Goal: Check status

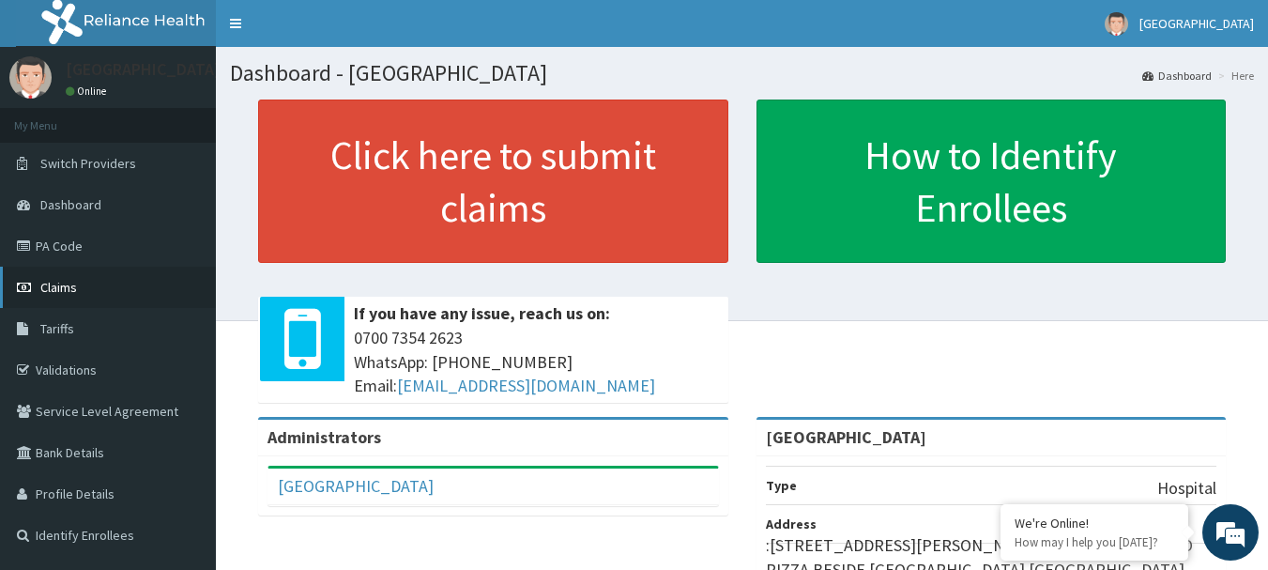
click at [71, 279] on span "Claims" at bounding box center [58, 287] width 37 height 17
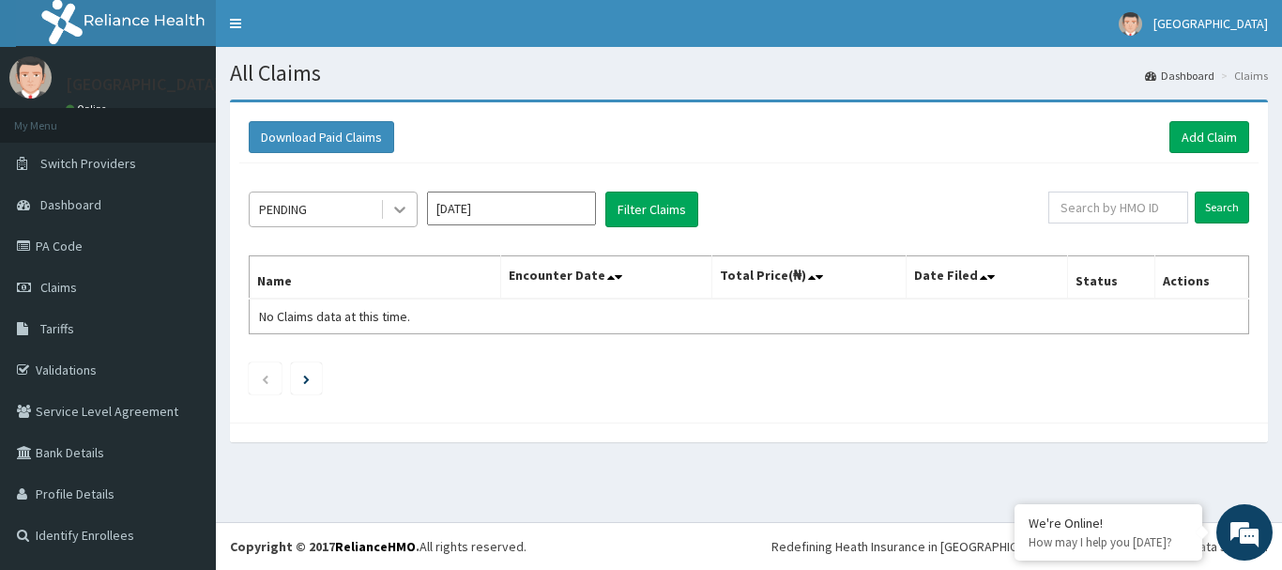
click at [383, 203] on div at bounding box center [400, 209] width 34 height 34
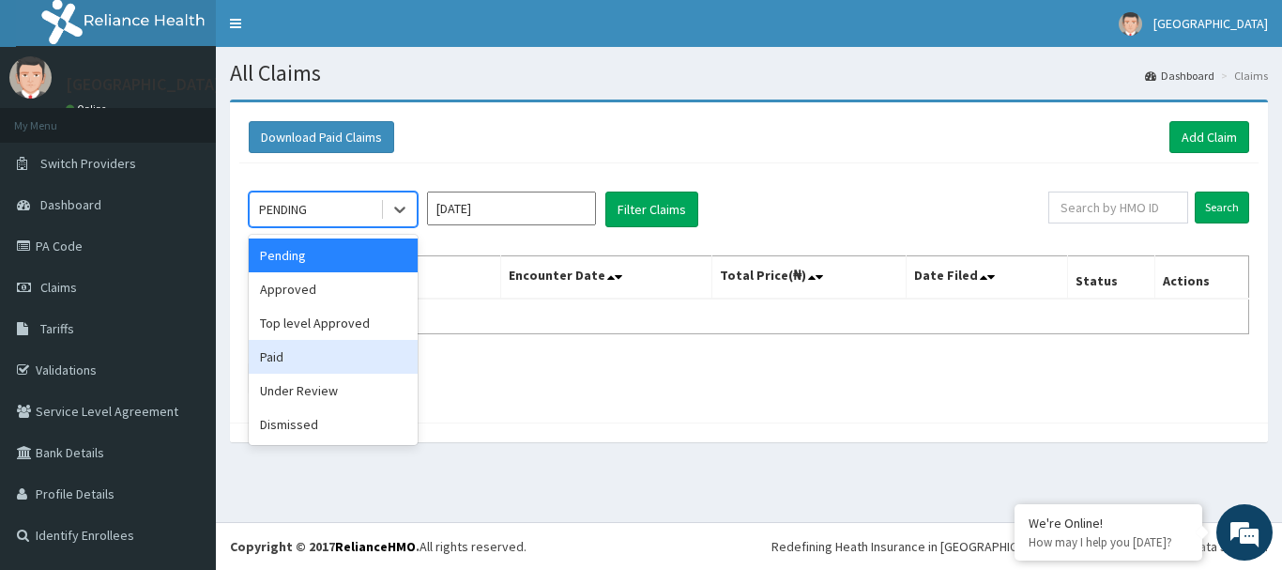
click at [295, 352] on div "Paid" at bounding box center [333, 357] width 169 height 34
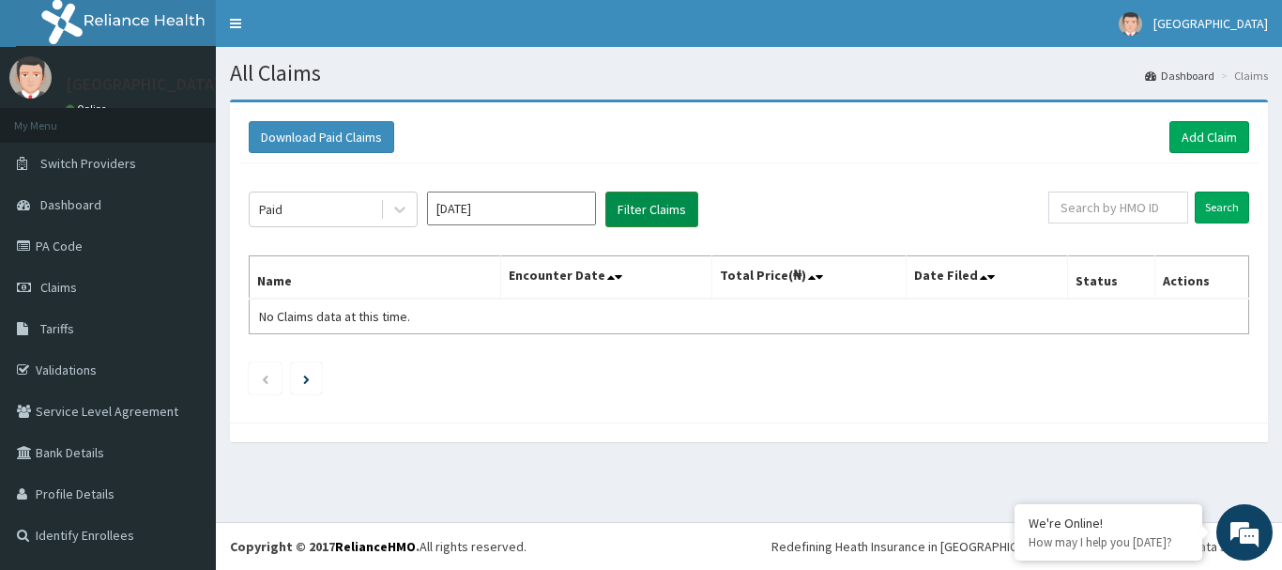
click at [681, 205] on button "Filter Claims" at bounding box center [651, 209] width 93 height 36
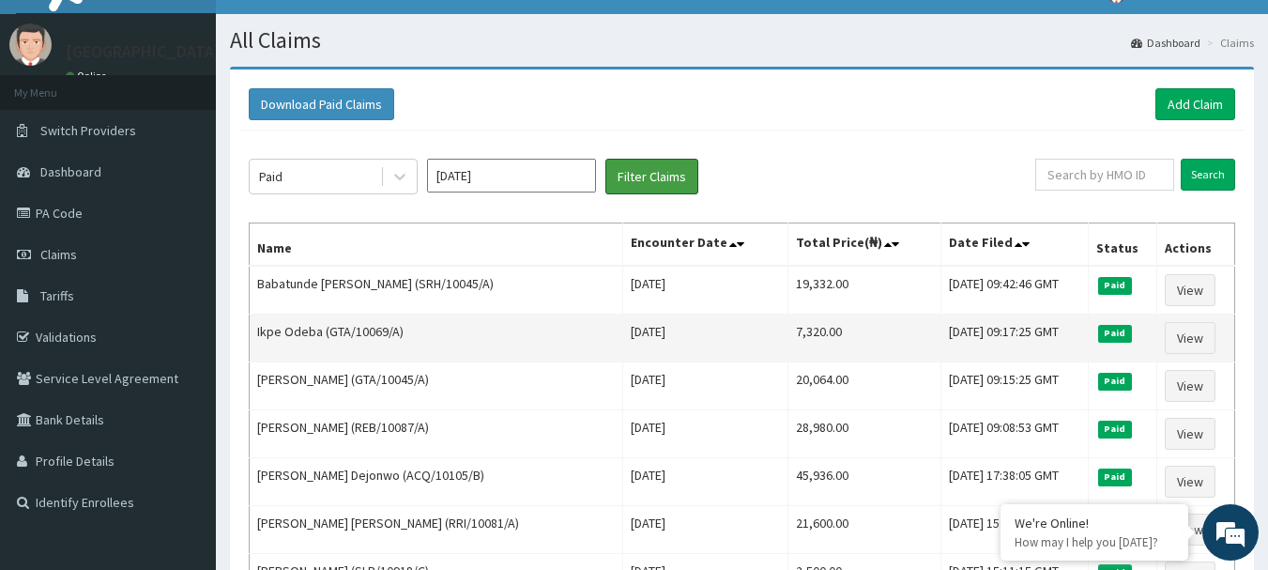
scroll to position [34, 0]
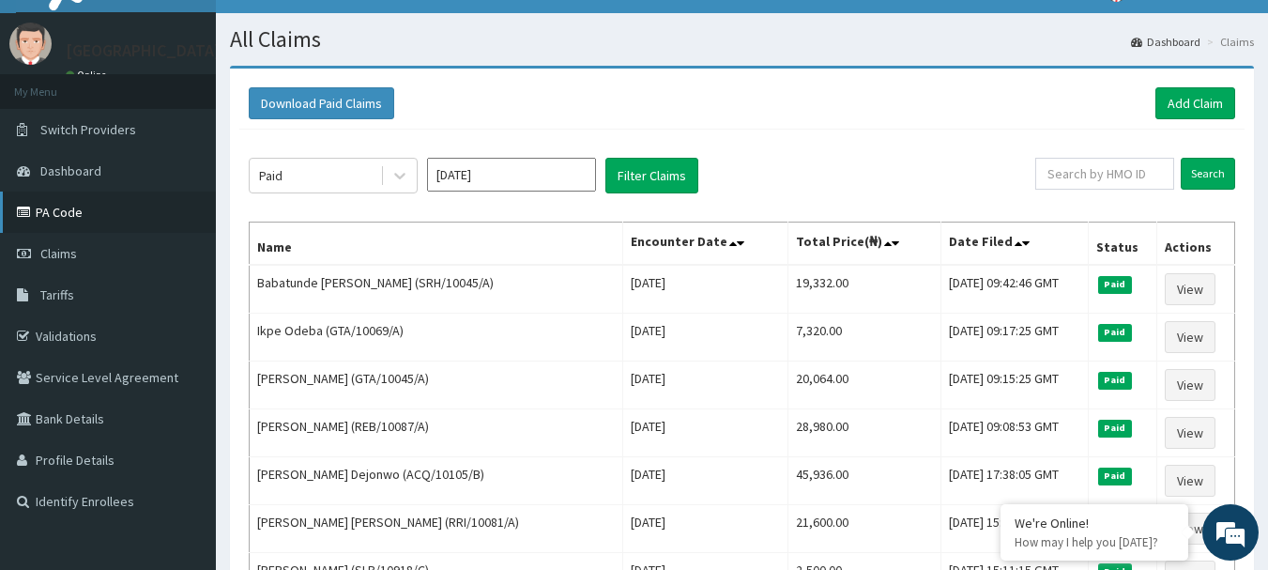
click at [148, 217] on link "PA Code" at bounding box center [108, 211] width 216 height 41
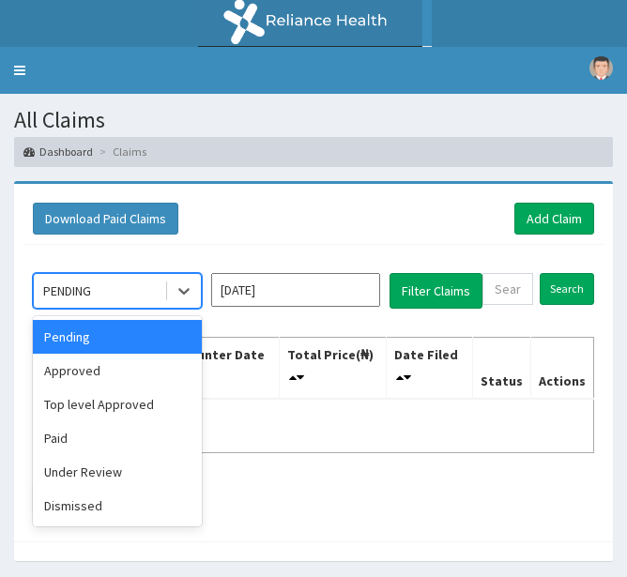
click at [49, 444] on div "Paid" at bounding box center [117, 438] width 169 height 34
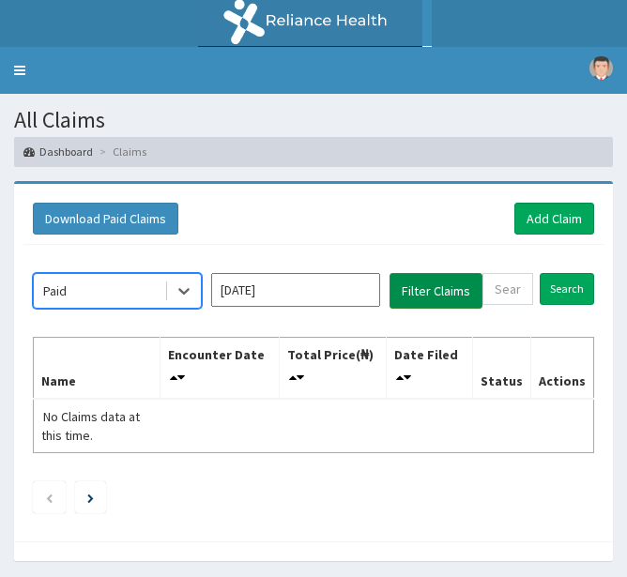
click at [414, 306] on button "Filter Claims" at bounding box center [436, 291] width 93 height 36
